Goal: Information Seeking & Learning: Understand process/instructions

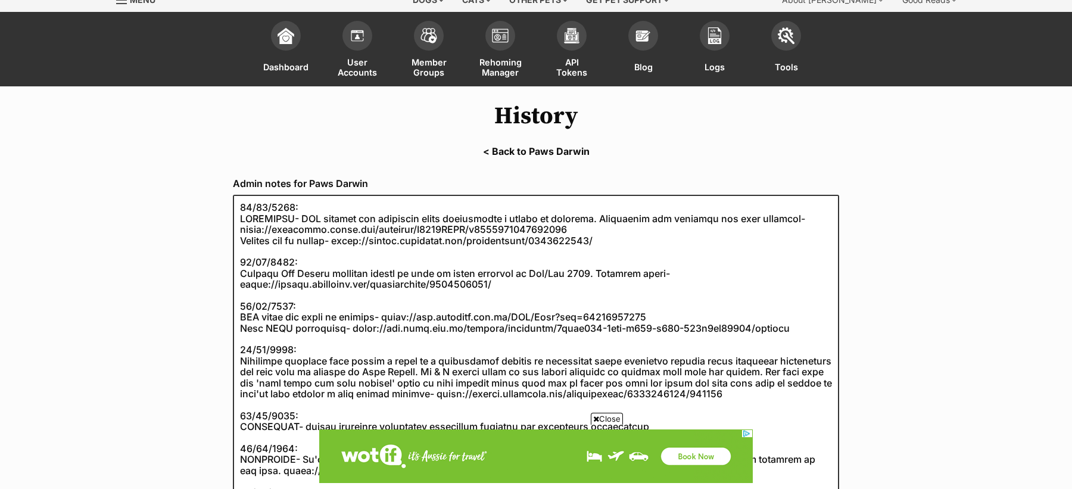
scroll to position [51, 0]
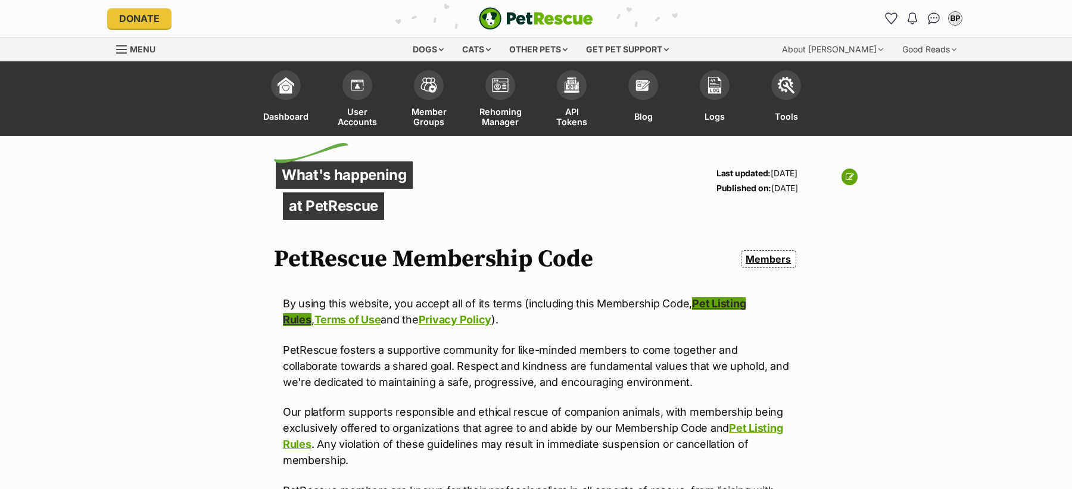
click at [726, 303] on link "Pet Listing Rules" at bounding box center [514, 311] width 463 height 29
